Goal: Transaction & Acquisition: Book appointment/travel/reservation

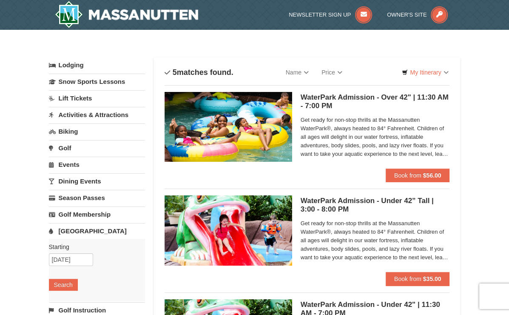
click at [73, 97] on link "Lift Tickets" at bounding box center [97, 98] width 97 height 16
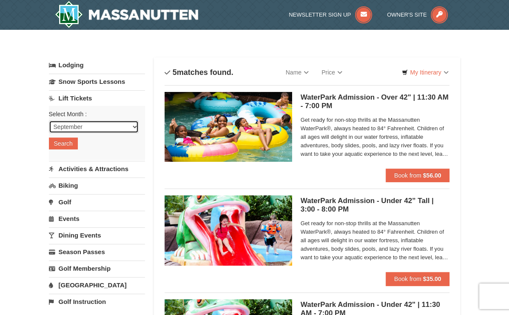
click at [67, 127] on select "September October November December January February March April May June July …" at bounding box center [94, 126] width 90 height 13
select select "12"
click at [49, 120] on select "September October November December January February March April May June July …" at bounding box center [94, 126] width 90 height 13
click at [63, 142] on button "Search" at bounding box center [63, 143] width 29 height 12
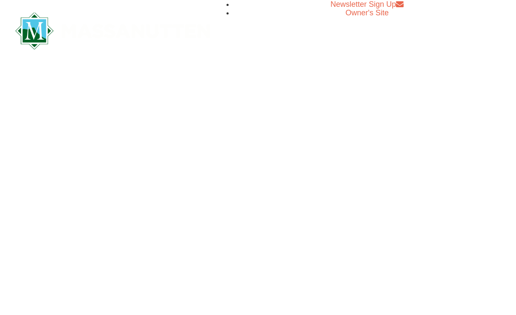
select select "12"
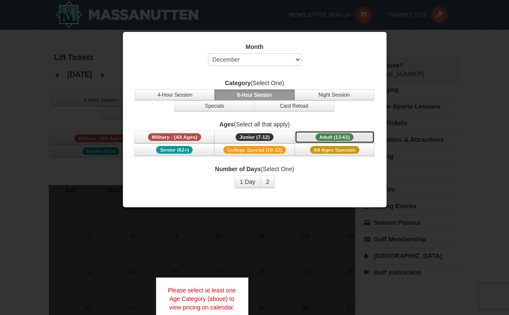
click at [329, 135] on span "Adult (13-61)" at bounding box center [335, 137] width 38 height 8
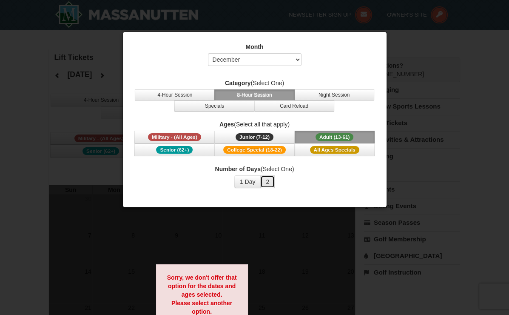
click at [270, 180] on button "2" at bounding box center [267, 181] width 14 height 13
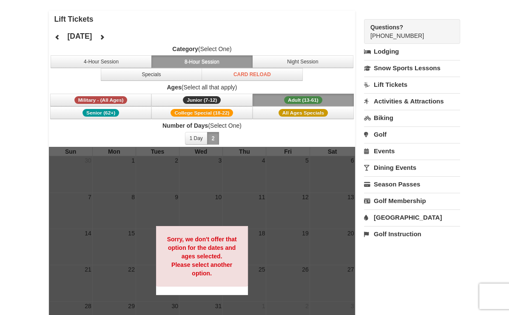
scroll to position [39, 0]
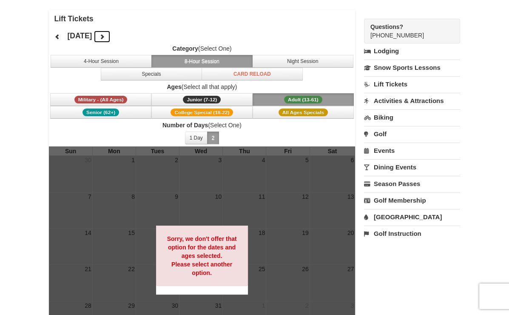
click at [105, 35] on icon at bounding box center [102, 37] width 6 height 6
click at [56, 37] on icon at bounding box center [57, 37] width 6 height 6
click at [283, 61] on button "Night Session" at bounding box center [302, 61] width 101 height 13
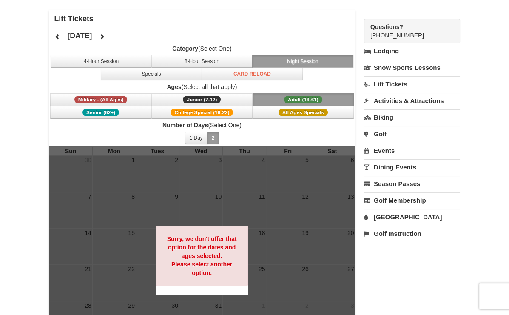
click at [382, 131] on link "Golf" at bounding box center [412, 134] width 97 height 16
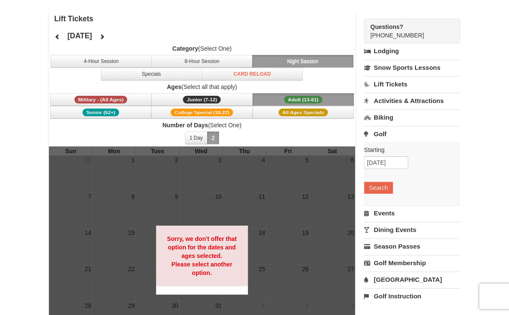
click at [394, 99] on link "Activities & Attractions" at bounding box center [412, 101] width 97 height 16
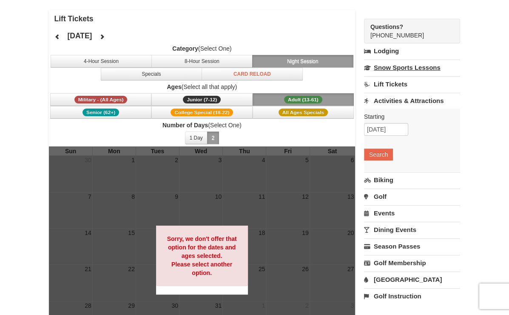
click at [410, 67] on link "Snow Sports Lessons" at bounding box center [412, 68] width 97 height 16
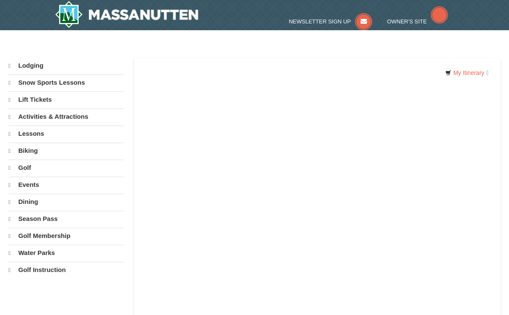
select select "9"
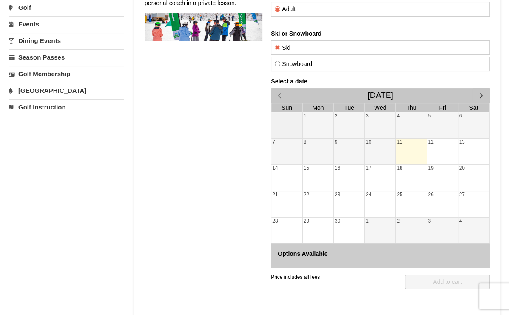
scroll to position [146, 0]
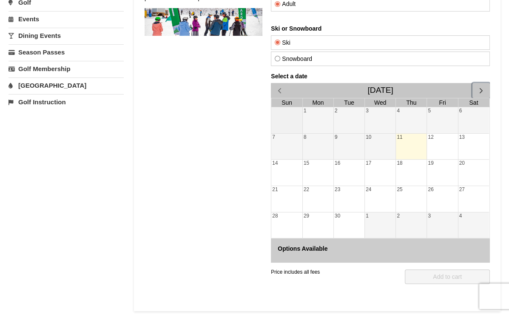
click at [482, 88] on span "button" at bounding box center [481, 90] width 9 height 9
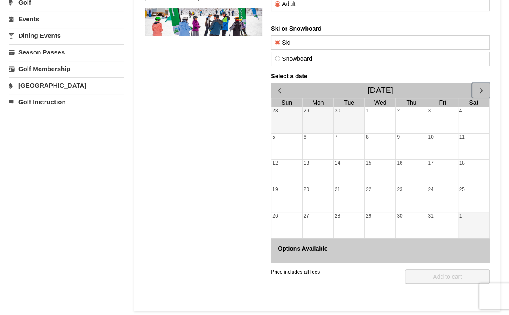
click at [482, 88] on span "button" at bounding box center [481, 90] width 9 height 9
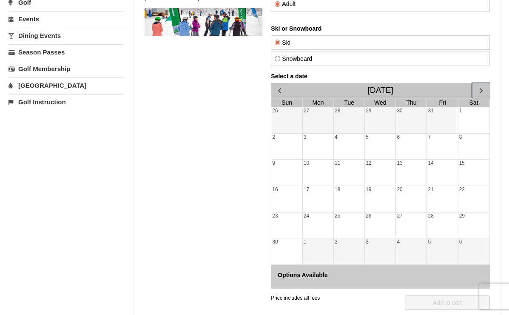
click at [482, 88] on span "button" at bounding box center [481, 90] width 9 height 9
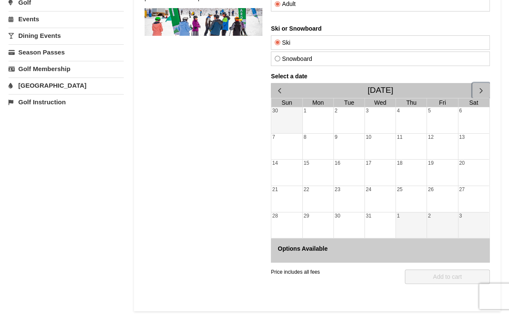
click at [346, 222] on div "30" at bounding box center [349, 225] width 31 height 26
click at [388, 210] on div "24" at bounding box center [380, 199] width 31 height 26
drag, startPoint x: 388, startPoint y: 210, endPoint x: 404, endPoint y: 218, distance: 17.9
drag, startPoint x: 404, startPoint y: 218, endPoint x: 405, endPoint y: 191, distance: 26.8
click at [405, 191] on tbody "30 1 2 3 4 5 6 7 8 9 10 11 12 13 14 15 16 17 18 19 20 21 22 23 24 25 26 27 28 2…" at bounding box center [380, 172] width 218 height 131
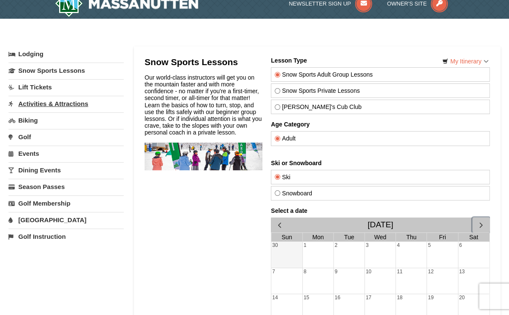
scroll to position [0, 0]
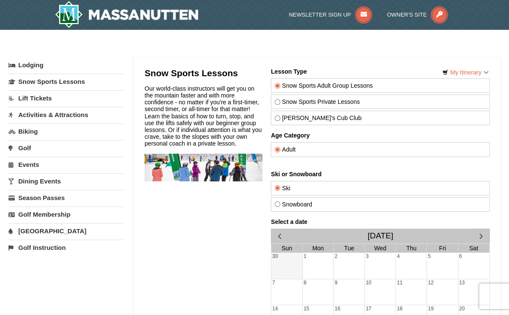
click at [31, 62] on link "Lodging" at bounding box center [66, 64] width 115 height 15
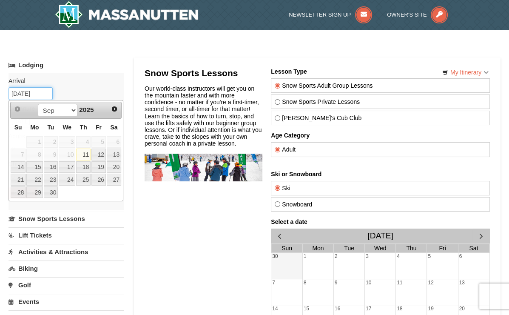
click at [36, 92] on input "09/11/2025" at bounding box center [31, 93] width 44 height 13
click at [109, 110] on link "Next" at bounding box center [114, 109] width 13 height 13
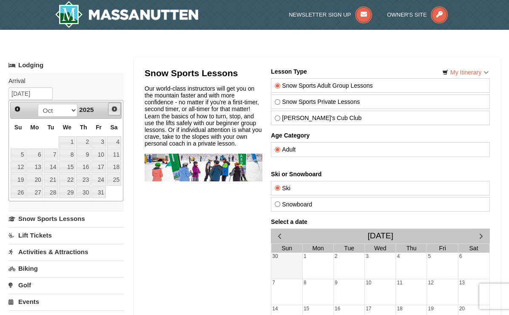
click at [109, 110] on link "Next" at bounding box center [114, 109] width 13 height 13
click at [22, 192] on link "28" at bounding box center [18, 192] width 15 height 12
type input "[DATE]"
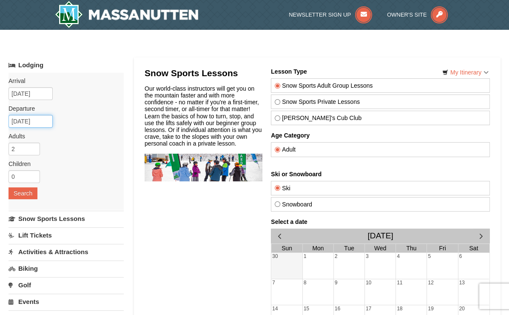
click at [24, 121] on input "12/29/2025" at bounding box center [31, 121] width 44 height 13
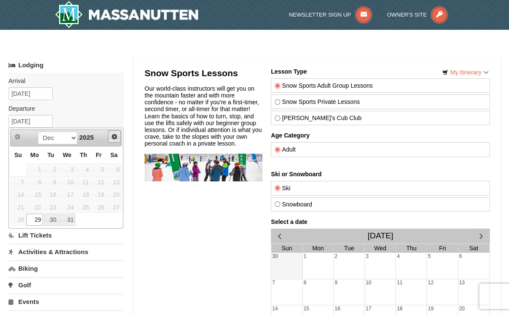
click at [115, 134] on span "Next" at bounding box center [114, 136] width 7 height 7
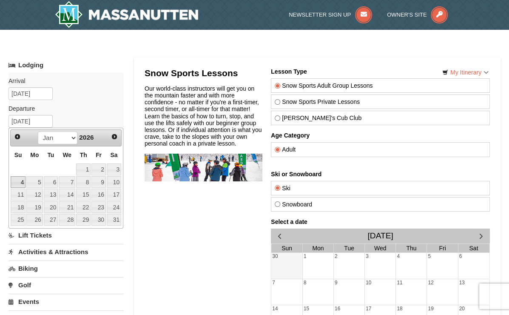
click at [22, 179] on link "4" at bounding box center [18, 182] width 15 height 12
type input "[DATE]"
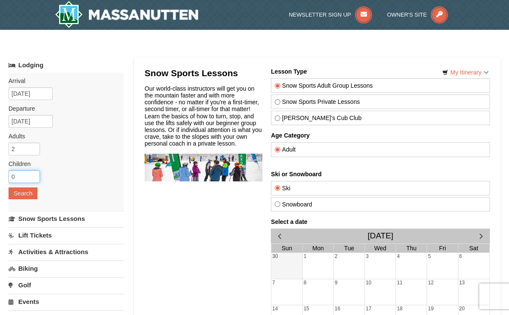
click at [26, 172] on input "0" at bounding box center [24, 176] width 31 height 13
click at [34, 172] on input "1" at bounding box center [24, 176] width 31 height 13
type input "2"
click at [34, 172] on input "2" at bounding box center [24, 176] width 31 height 13
type input "3"
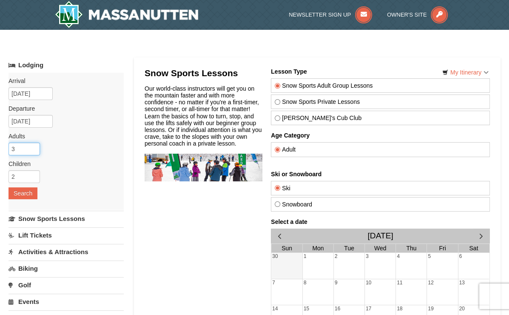
click at [34, 146] on input "3" at bounding box center [24, 149] width 31 height 13
type input "3"
click at [34, 173] on input "3" at bounding box center [24, 176] width 31 height 13
click at [20, 192] on button "Search" at bounding box center [23, 193] width 29 height 12
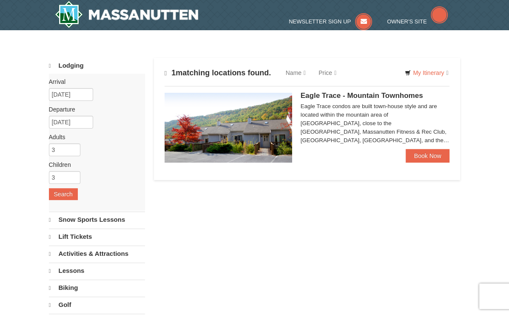
select select "9"
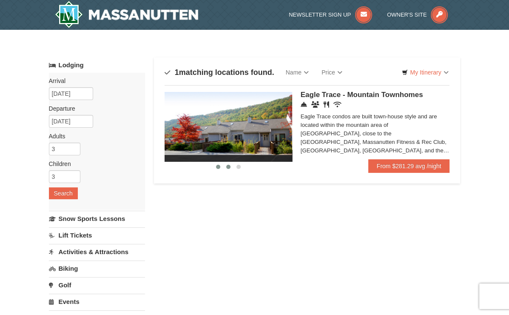
click at [229, 165] on span at bounding box center [228, 167] width 4 height 4
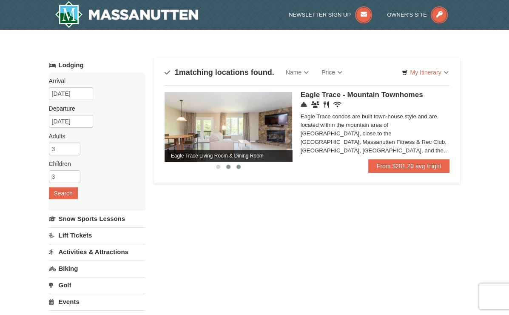
click at [239, 166] on span at bounding box center [239, 167] width 4 height 4
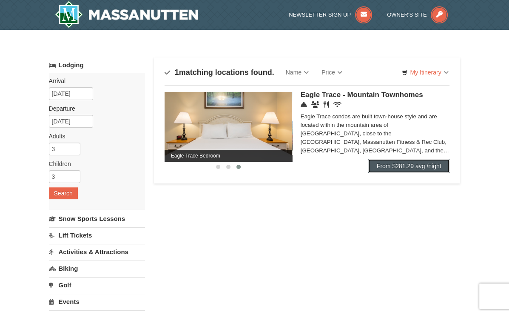
click at [403, 169] on link "From $281.29 avg /night" at bounding box center [409, 166] width 82 height 14
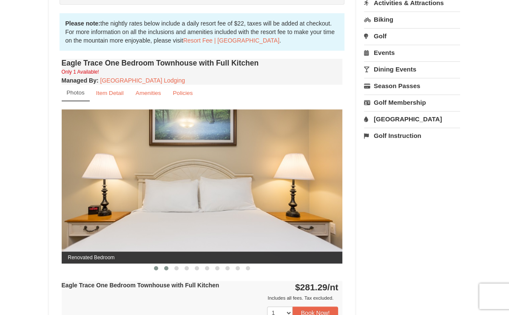
scroll to position [248, 0]
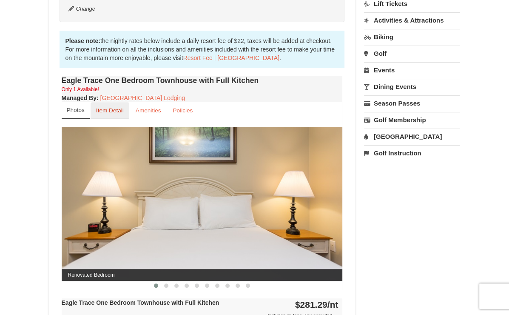
click at [111, 113] on small "Item Detail" at bounding box center [110, 110] width 28 height 6
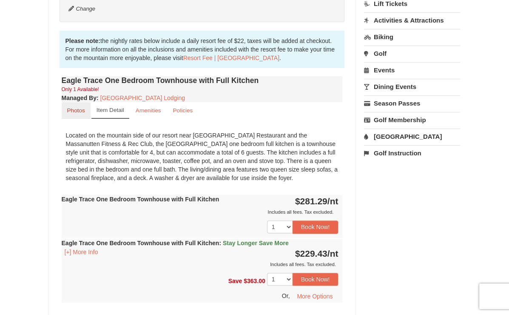
click at [78, 107] on small "Photos" at bounding box center [76, 110] width 18 height 6
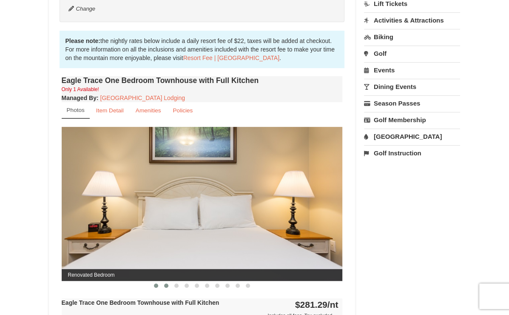
click at [165, 284] on span at bounding box center [166, 285] width 4 height 4
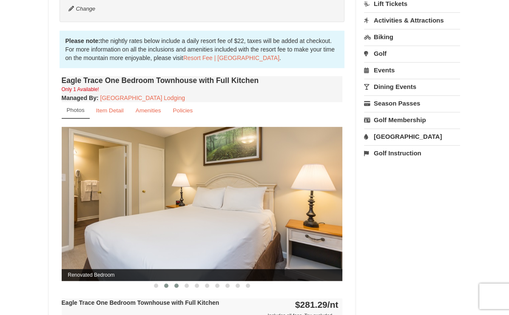
click at [177, 283] on span at bounding box center [176, 285] width 4 height 4
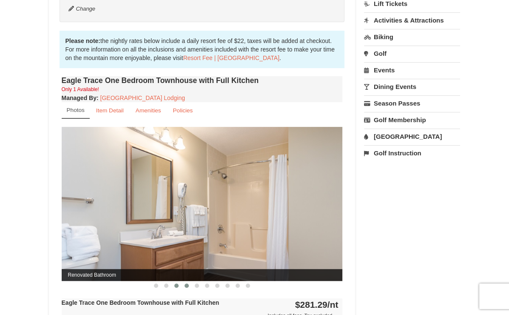
click at [187, 285] on span at bounding box center [187, 285] width 4 height 4
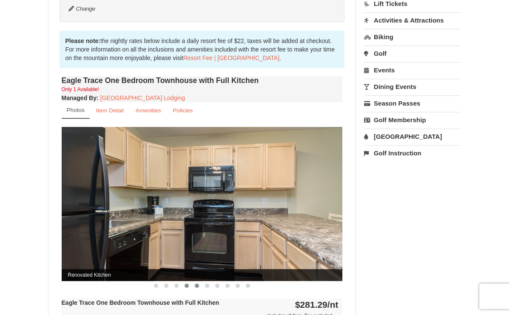
click at [196, 285] on span at bounding box center [197, 285] width 4 height 4
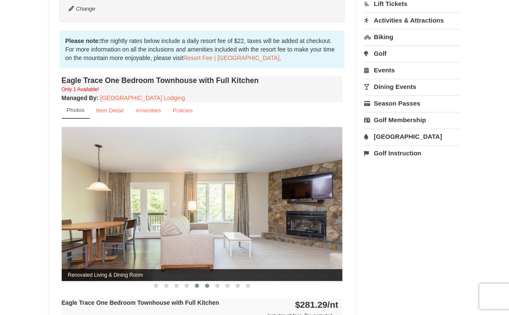
click at [207, 283] on span at bounding box center [207, 285] width 4 height 4
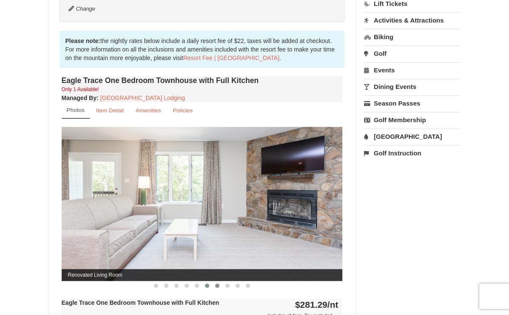
click at [216, 286] on span at bounding box center [217, 285] width 4 height 4
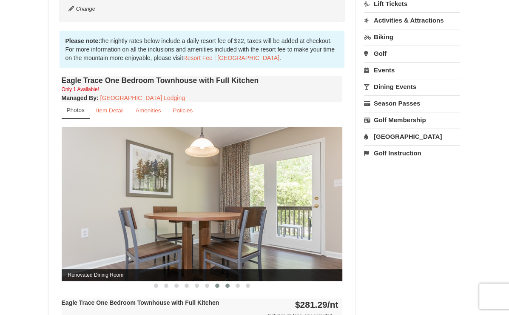
click at [226, 283] on span at bounding box center [228, 285] width 4 height 4
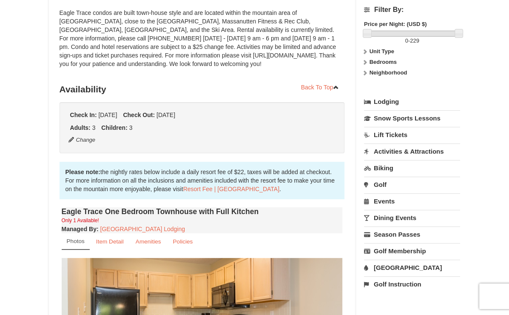
scroll to position [116, 0]
click at [368, 50] on icon at bounding box center [365, 52] width 6 height 6
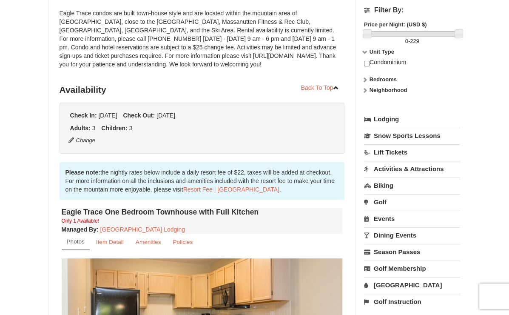
click at [373, 78] on strong "Bedrooms" at bounding box center [383, 79] width 27 height 6
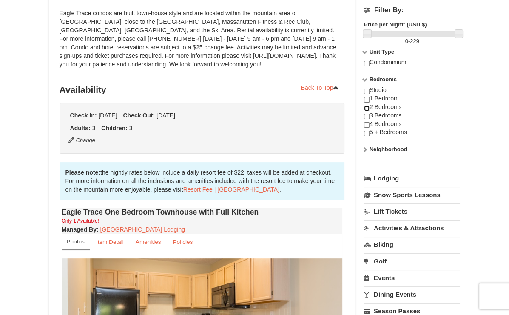
click at [369, 107] on input "checkbox" at bounding box center [367, 109] width 6 height 6
checkbox input "true"
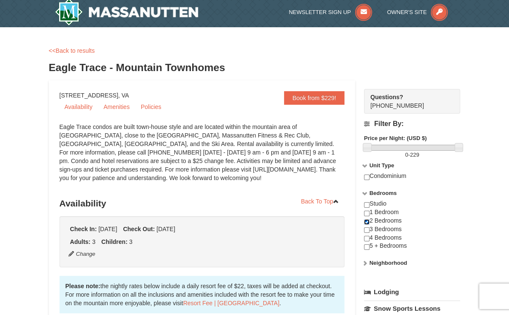
scroll to position [0, 0]
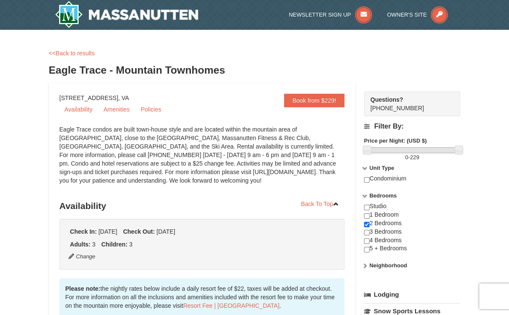
click at [369, 265] on label "Neighborhood" at bounding box center [412, 265] width 97 height 9
click at [367, 274] on input "checkbox" at bounding box center [367, 277] width 6 height 6
checkbox input "true"
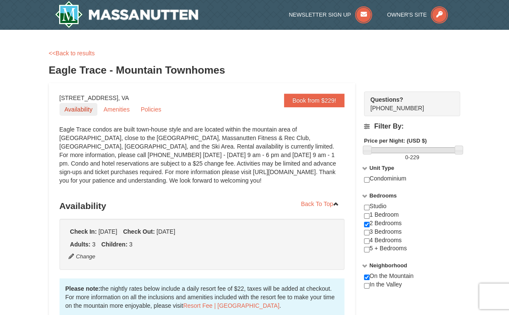
click at [82, 109] on link "Availability" at bounding box center [79, 109] width 38 height 13
click at [55, 11] on img at bounding box center [127, 14] width 144 height 27
